Goal: Task Accomplishment & Management: Manage account settings

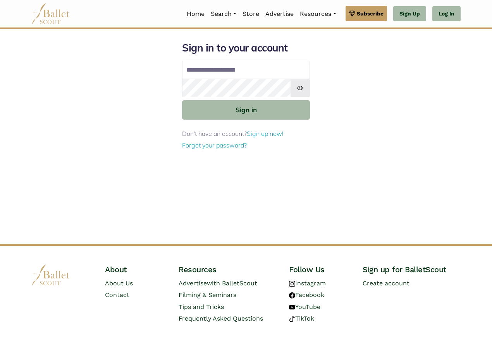
type input "**********"
click at [299, 87] on img at bounding box center [300, 88] width 19 height 19
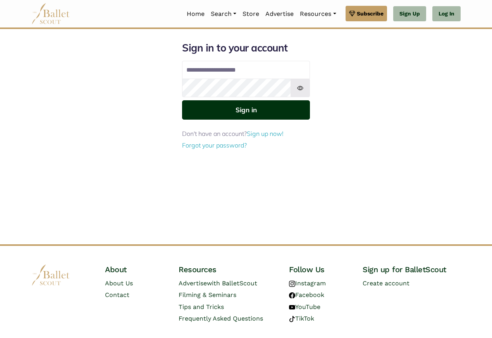
click at [260, 109] on button "Sign in" at bounding box center [246, 109] width 128 height 19
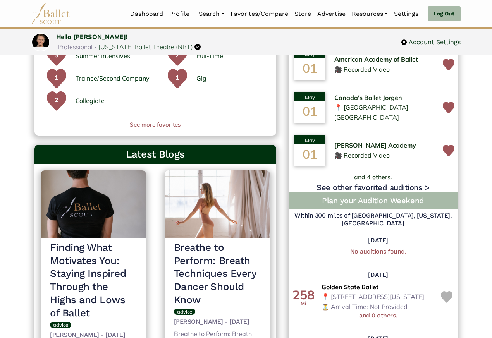
scroll to position [465, 0]
